Goal: Find contact information: Find contact information

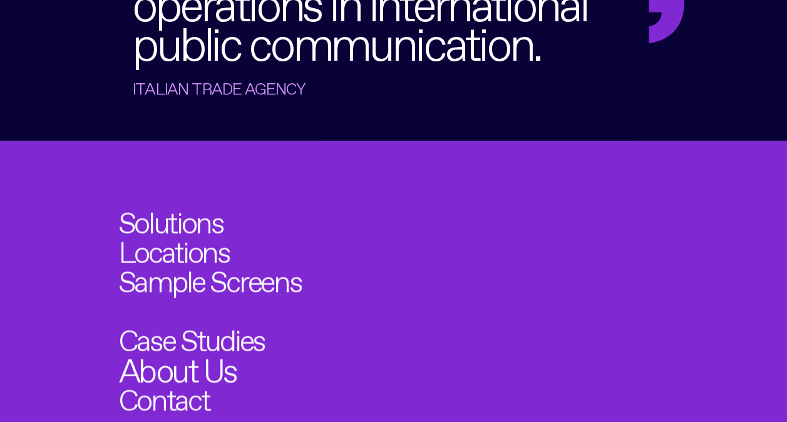
scroll to position [3732, 0]
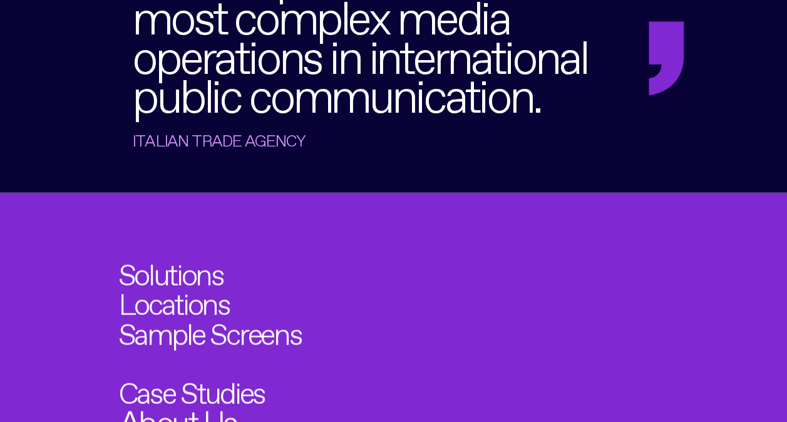
click at [203, 402] on link "About Us" at bounding box center [177, 418] width 118 height 33
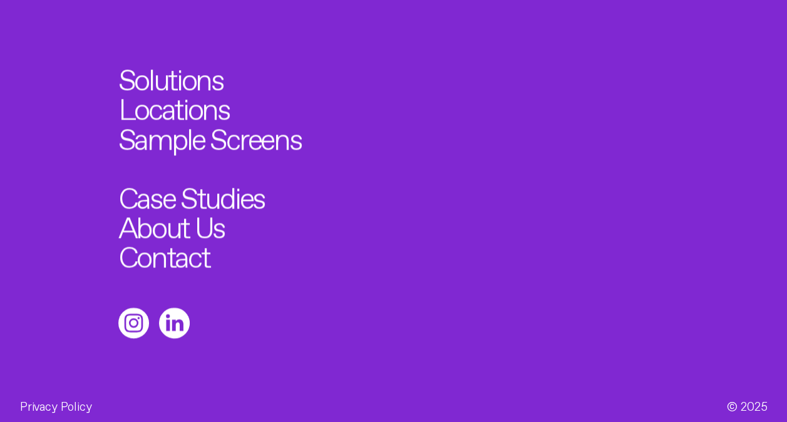
scroll to position [755, 0]
click at [168, 249] on link "Contact" at bounding box center [168, 252] width 100 height 33
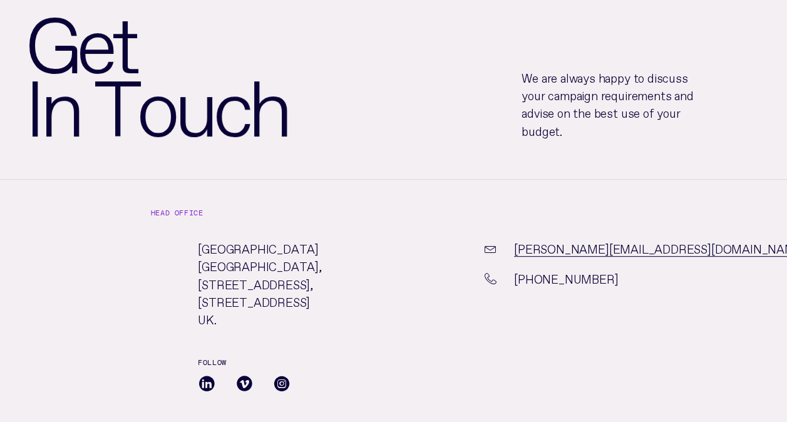
scroll to position [118, 0]
click at [235, 245] on p "Vivid City [STREET_ADDRESS][PERSON_NAME]. [GEOGRAPHIC_DATA]." at bounding box center [292, 282] width 188 height 88
click at [260, 324] on p "Vivid City [STREET_ADDRESS][PERSON_NAME]. [GEOGRAPHIC_DATA]." at bounding box center [292, 282] width 188 height 88
